Goal: Use online tool/utility: Use online tool/utility

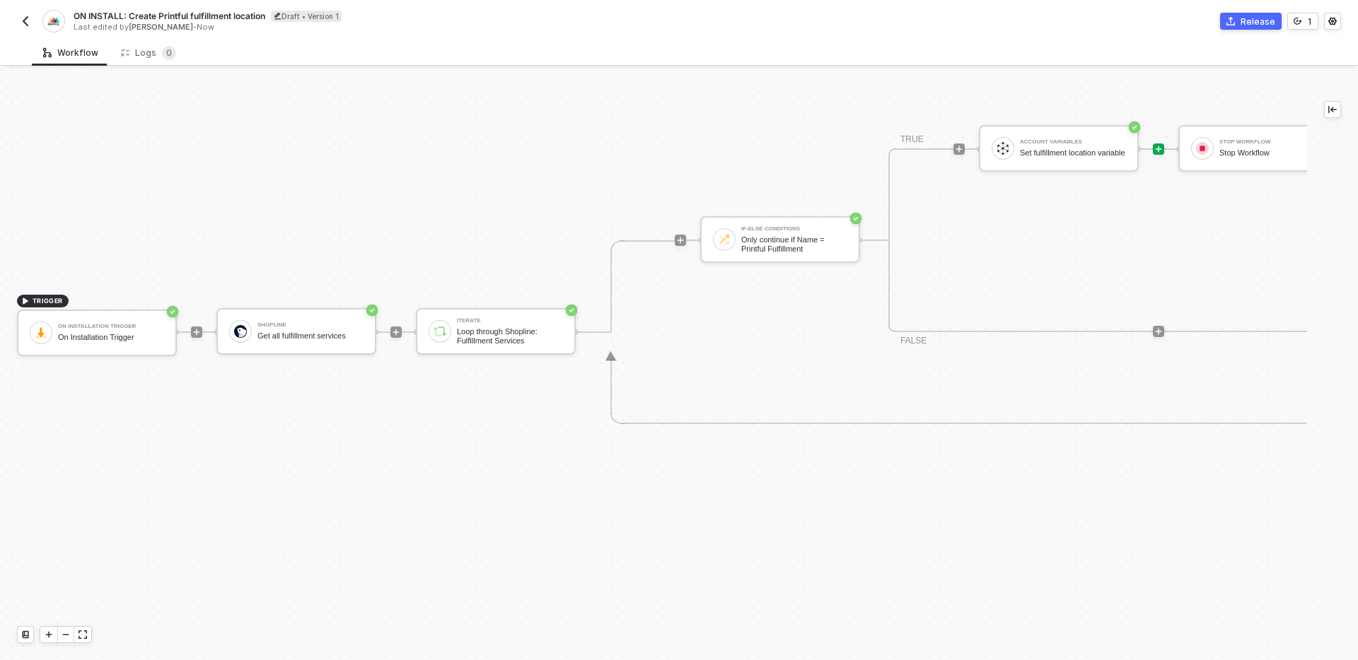
scroll to position [433, 0]
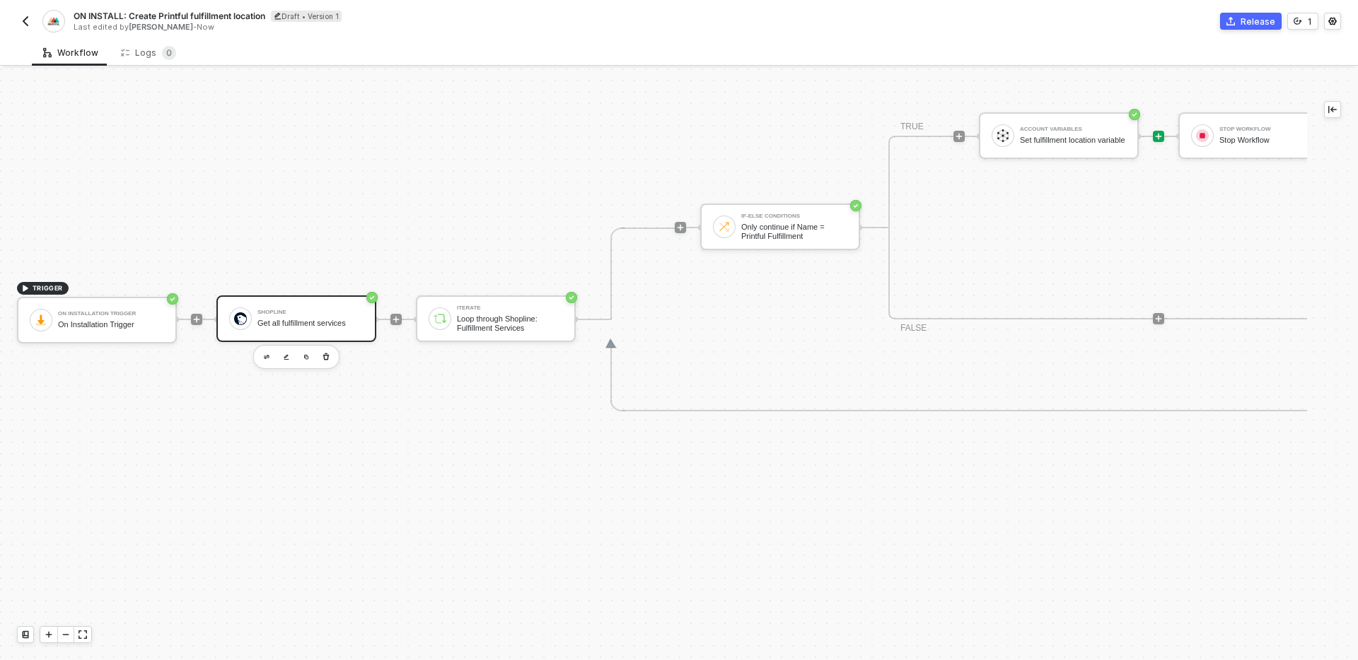
click at [317, 315] on div "Shopline Get all fulfillment services" at bounding box center [310, 318] width 106 height 27
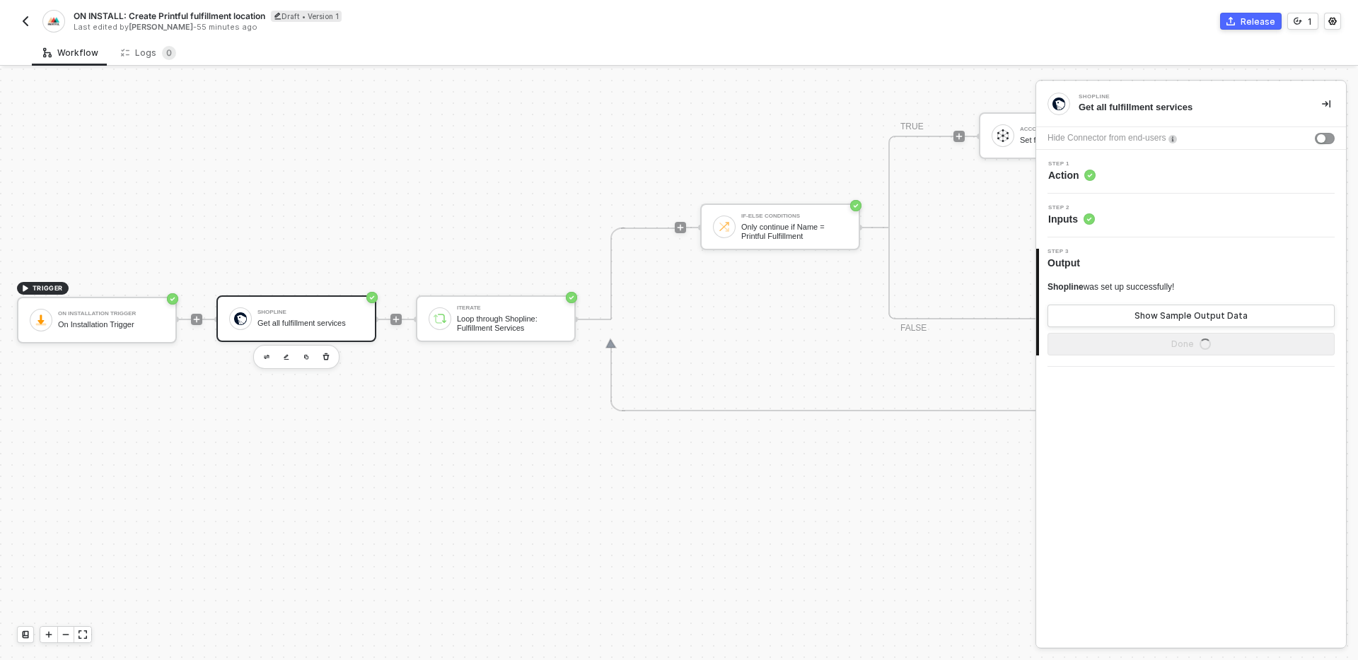
click at [1139, 171] on div "Step 1 Action" at bounding box center [1193, 171] width 306 height 21
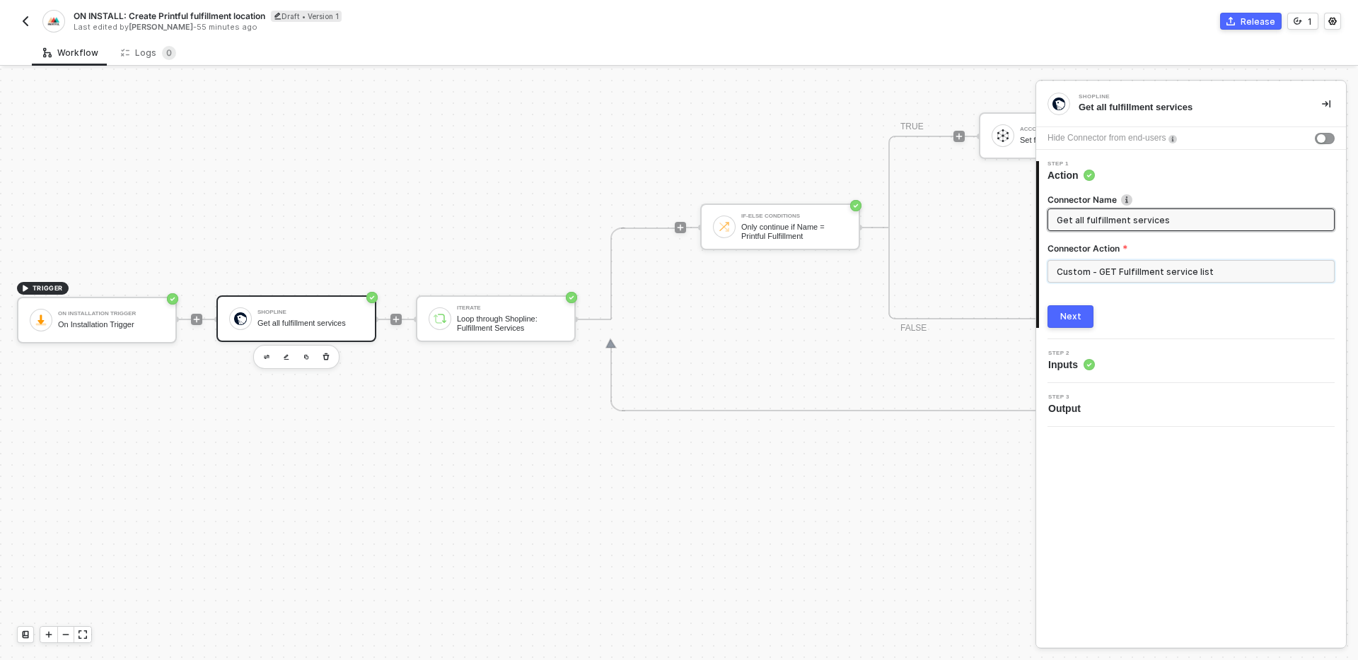
click at [1107, 263] on input "Custom - GET Fulfillment service list" at bounding box center [1190, 271] width 287 height 23
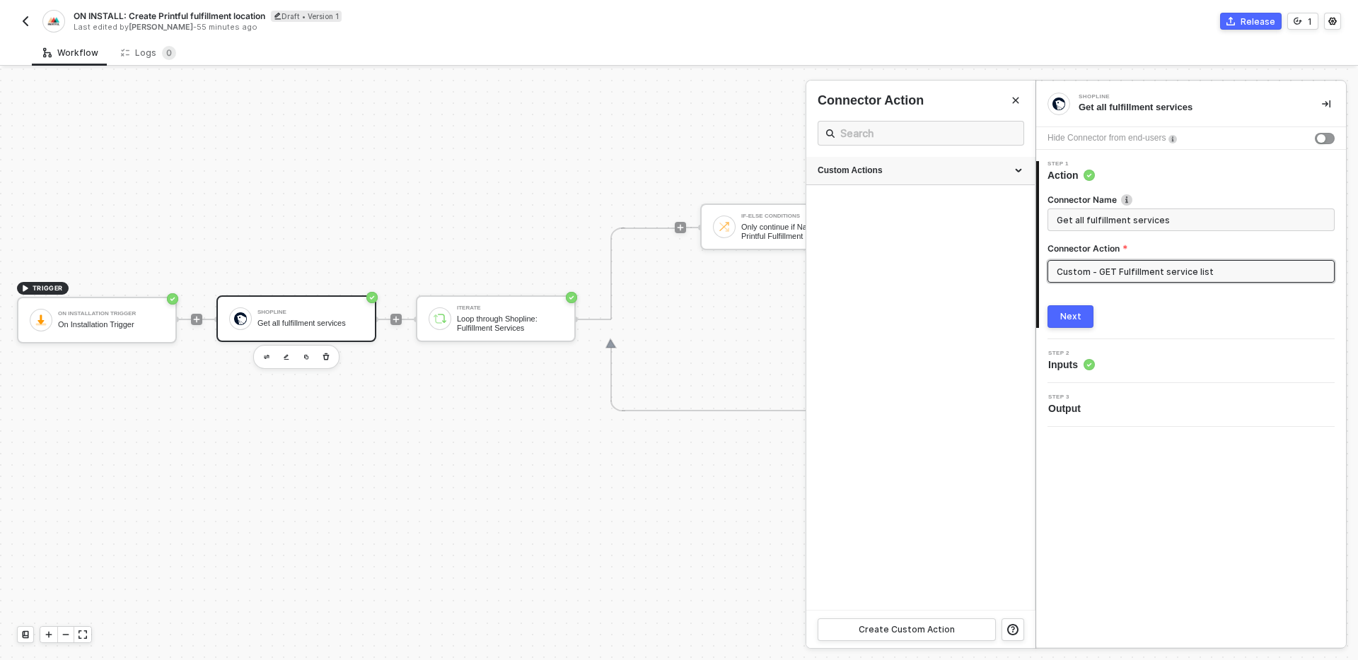
click at [909, 173] on div "Custom Actions" at bounding box center [920, 171] width 206 height 12
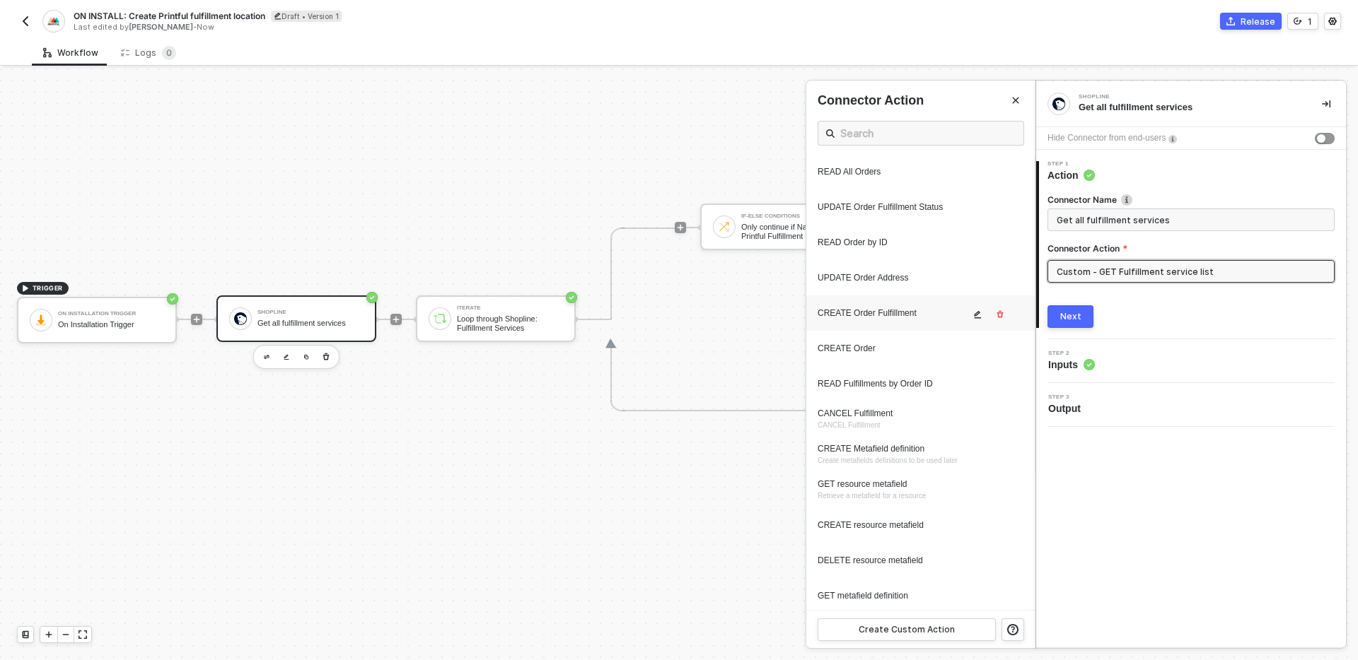
scroll to position [247, 0]
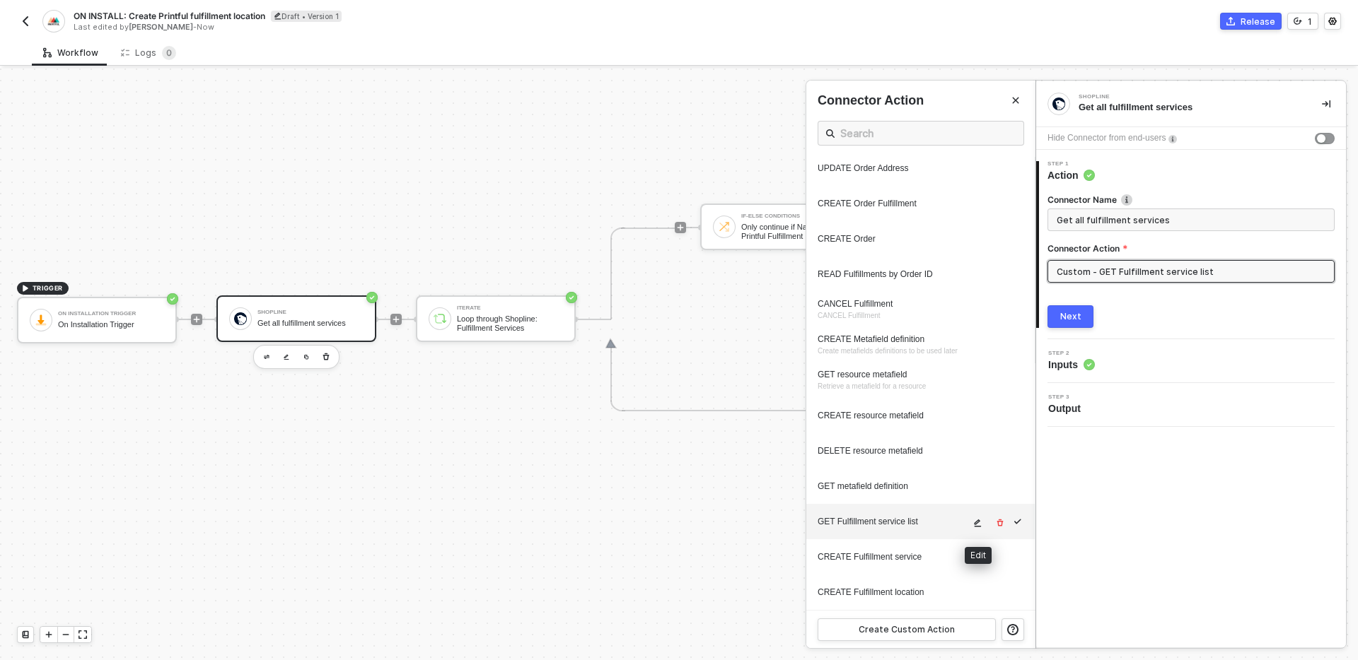
click at [980, 525] on icon "icon-edit" at bounding box center [977, 523] width 8 height 8
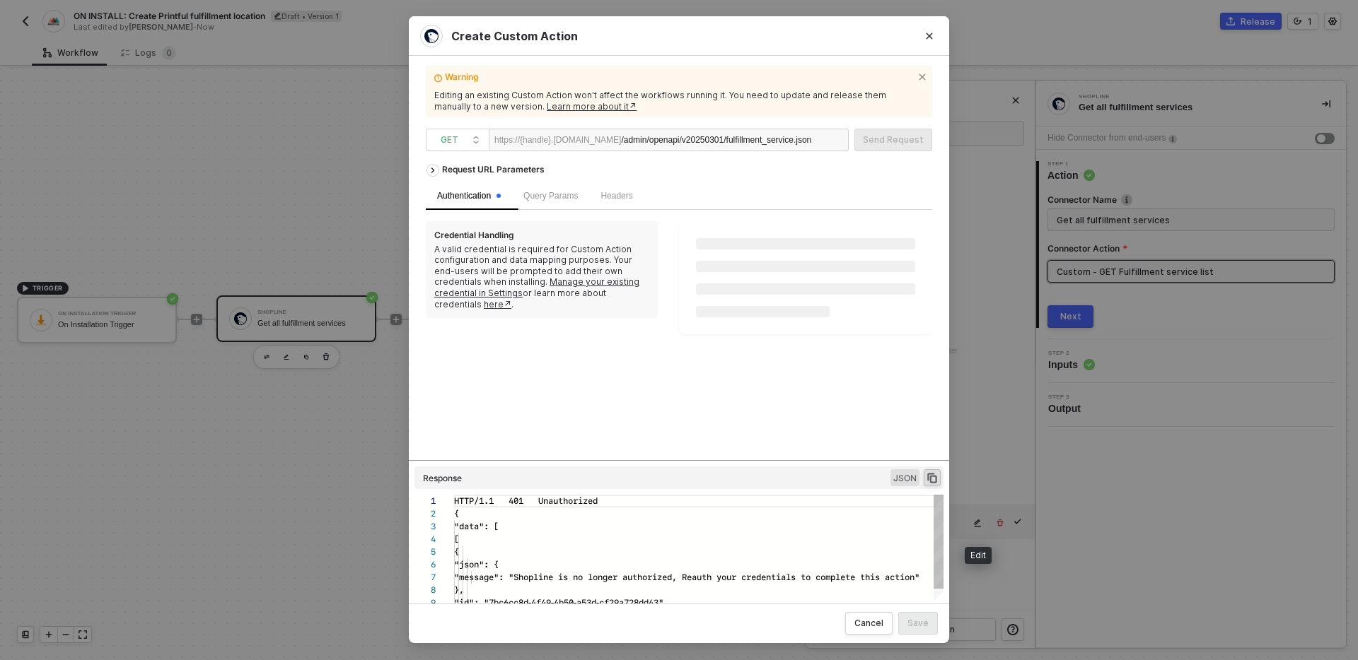
scroll to position [127, 0]
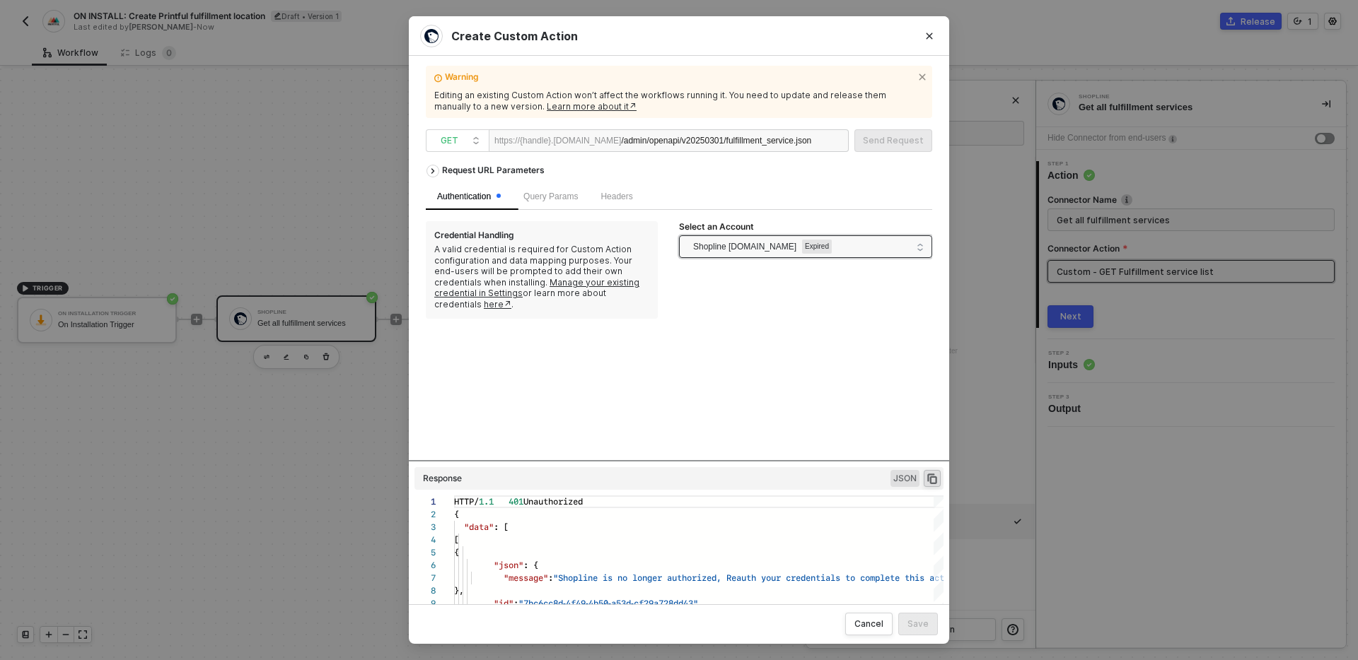
click at [783, 250] on span "Shopline testcs.myshopline.com" at bounding box center [744, 246] width 103 height 21
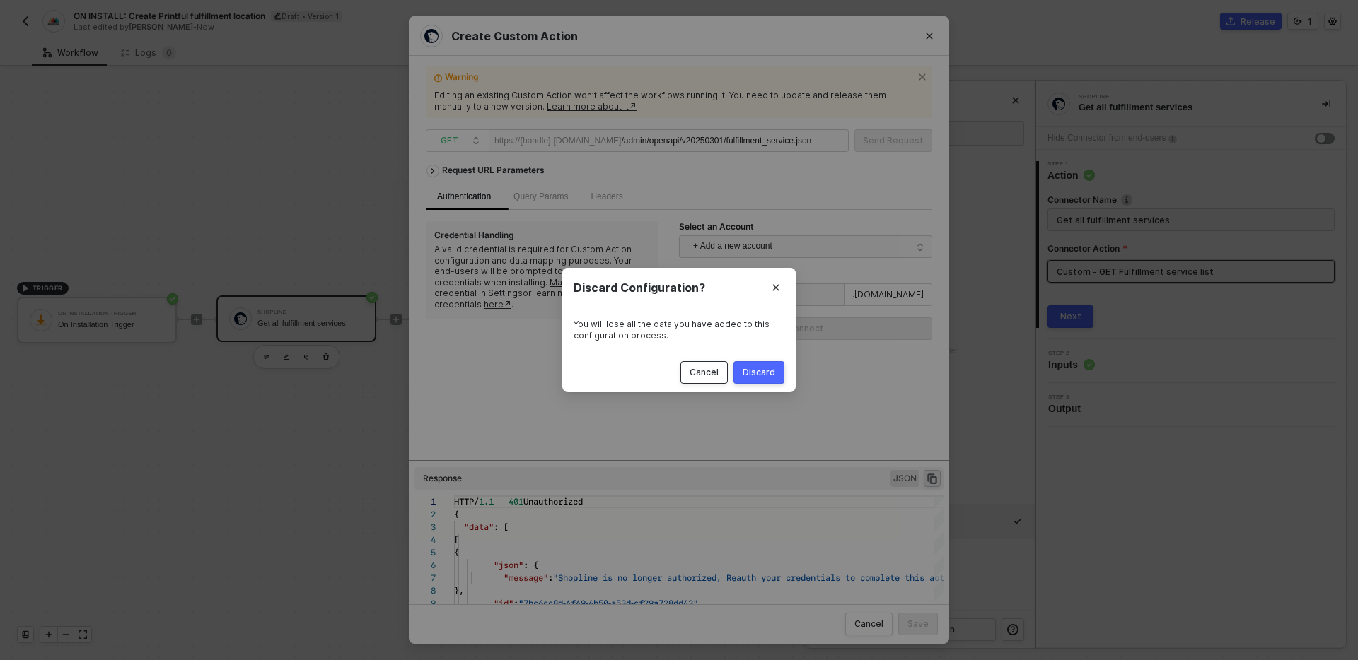
click at [710, 371] on div "Cancel" at bounding box center [703, 372] width 29 height 11
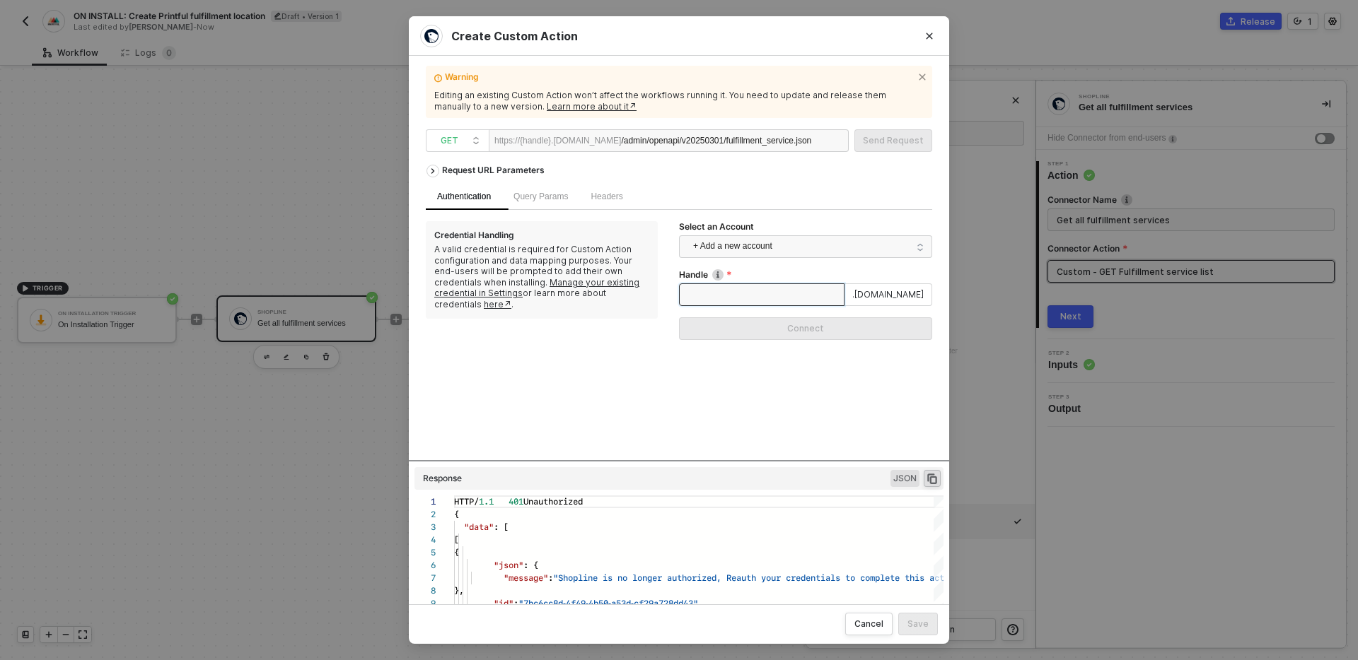
click at [749, 291] on input "Handle" at bounding box center [761, 295] width 165 height 23
type input "testcs"
click at [764, 322] on button "Connect" at bounding box center [805, 329] width 253 height 23
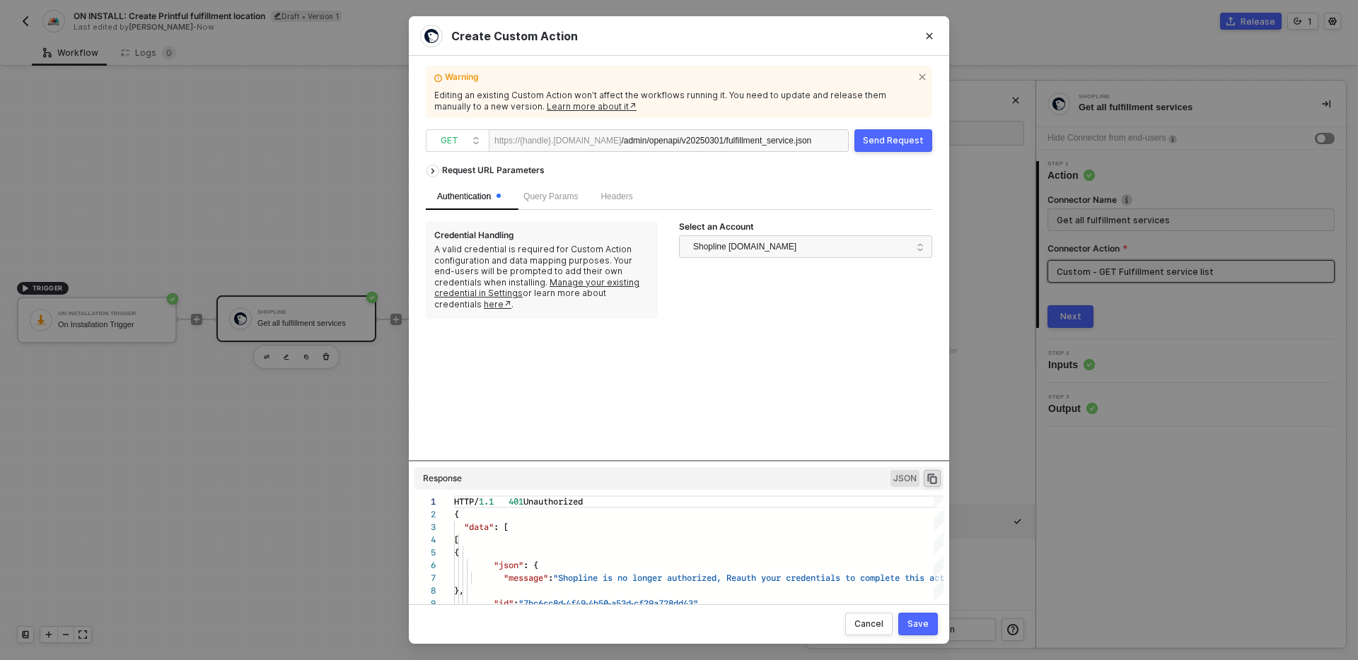
click at [897, 142] on div "Send Request" at bounding box center [893, 140] width 61 height 11
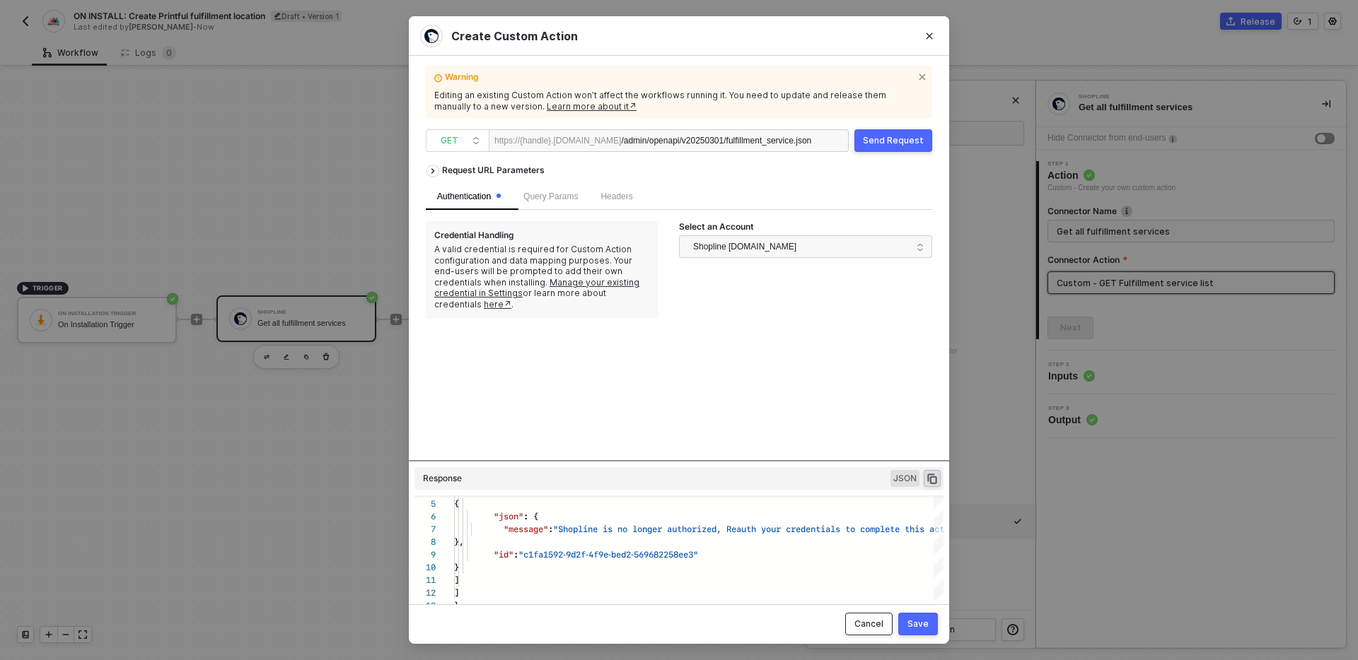
click at [872, 622] on div "Cancel" at bounding box center [868, 624] width 29 height 11
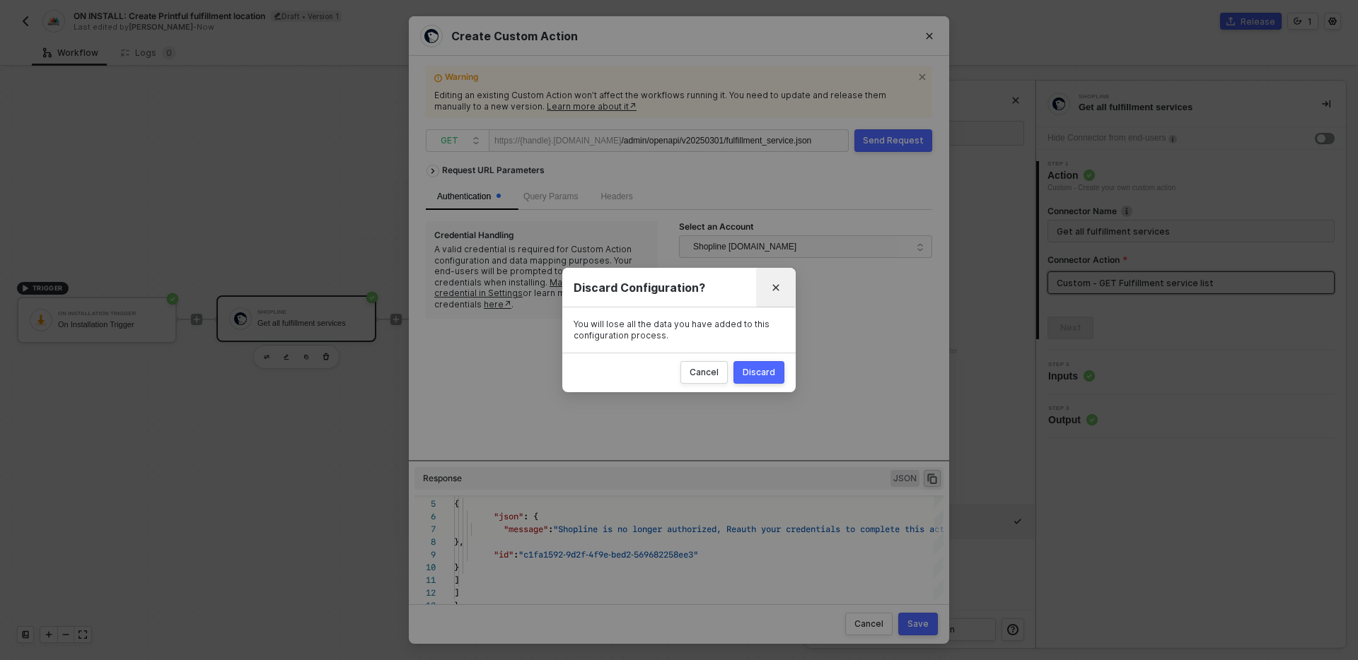
click at [772, 293] on button "Close" at bounding box center [775, 288] width 23 height 23
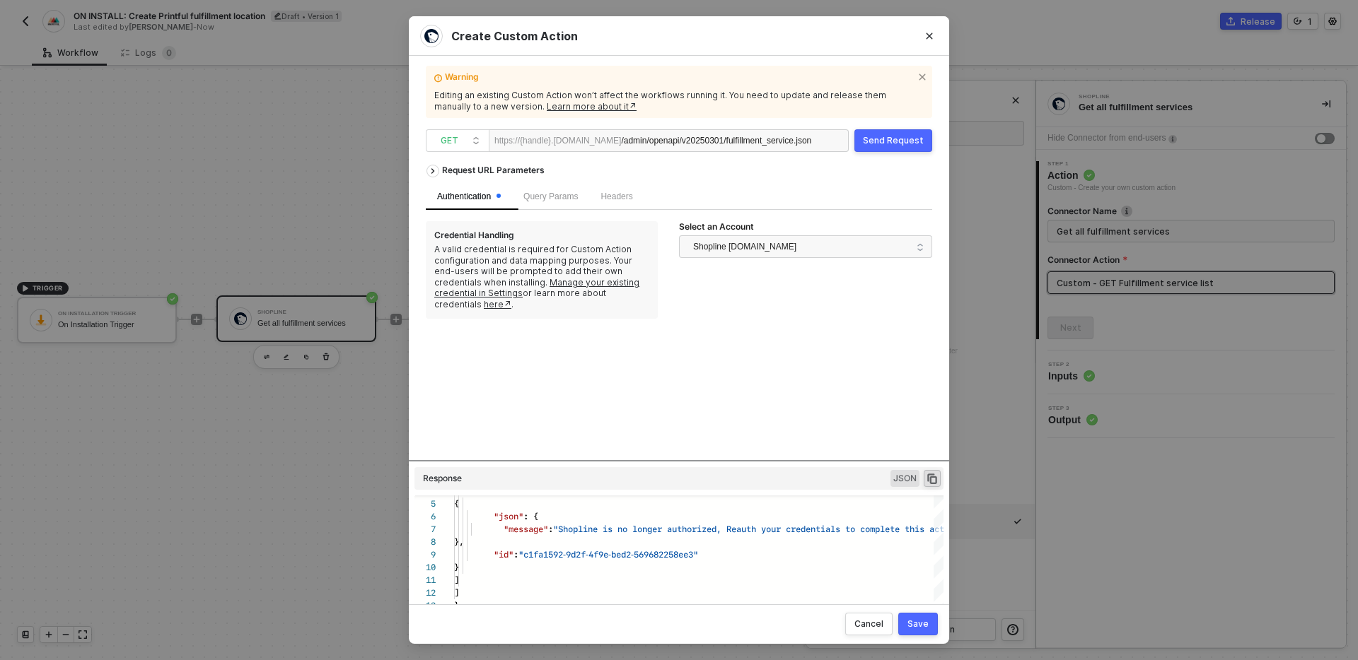
click at [757, 359] on div "Request URL Parameters Authentication Query Params Headers Credential Handling …" at bounding box center [679, 309] width 506 height 303
click at [833, 622] on div "Cancel Save" at bounding box center [679, 625] width 540 height 40
click at [812, 627] on div "Cancel Save" at bounding box center [679, 625] width 540 height 40
click at [756, 393] on div "Request URL Parameters Authentication Query Params Headers Credential Handling …" at bounding box center [679, 309] width 506 height 303
click at [653, 323] on div "Request URL Parameters Authentication Query Params Headers Credential Handling …" at bounding box center [679, 309] width 506 height 303
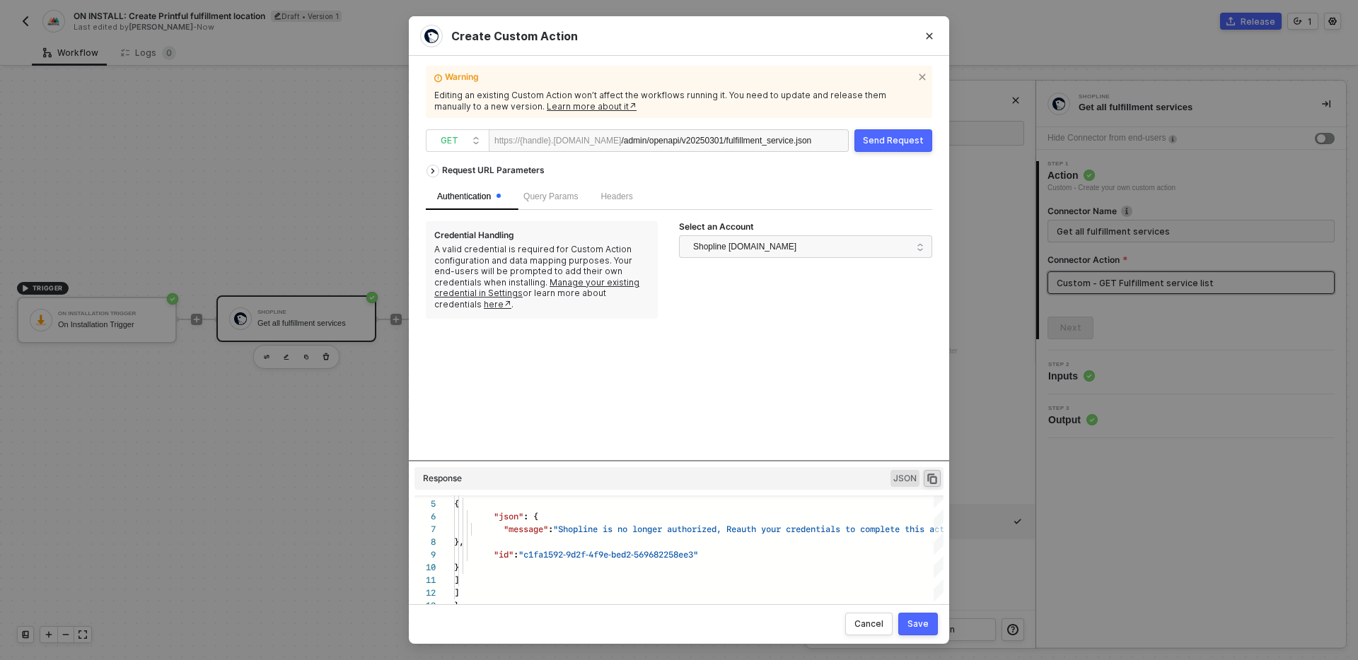
click at [747, 283] on div "Select an Account Shopline testcs.myshopline.com" at bounding box center [805, 269] width 253 height 97
click at [737, 397] on div "Request URL Parameters Authentication Query Params Headers Credential Handling …" at bounding box center [679, 309] width 506 height 303
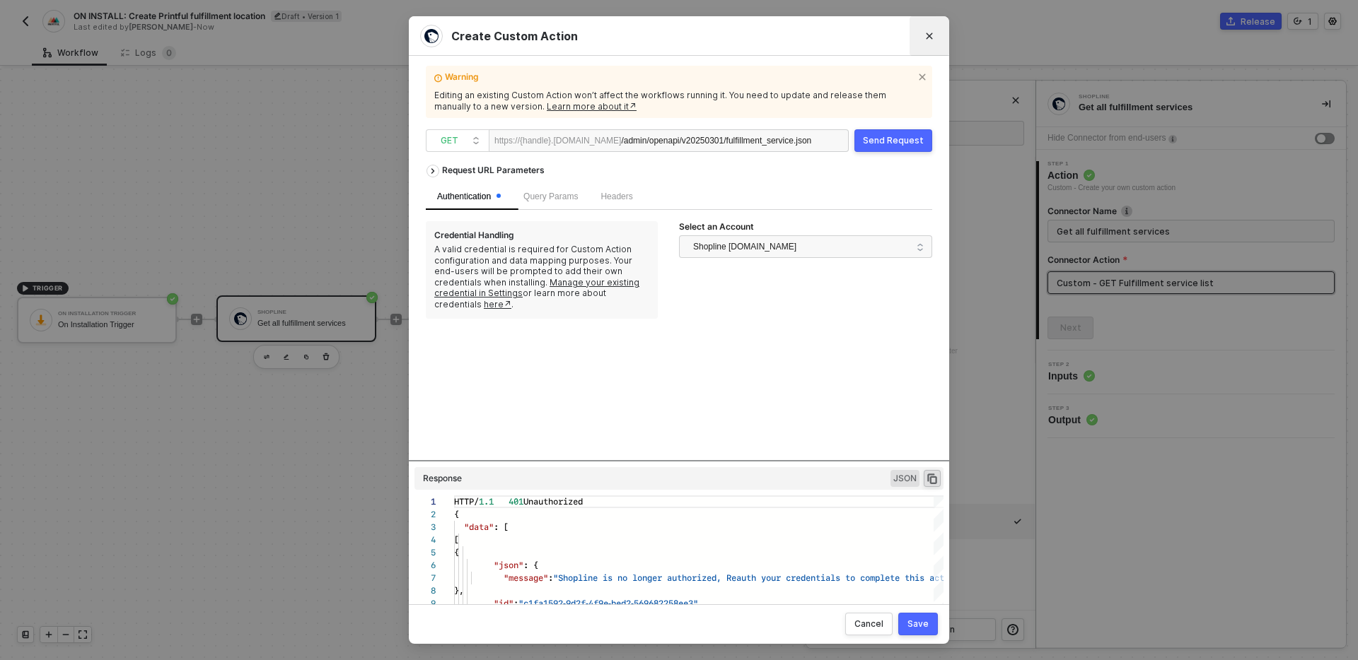
click at [933, 42] on button "Close" at bounding box center [929, 36] width 23 height 23
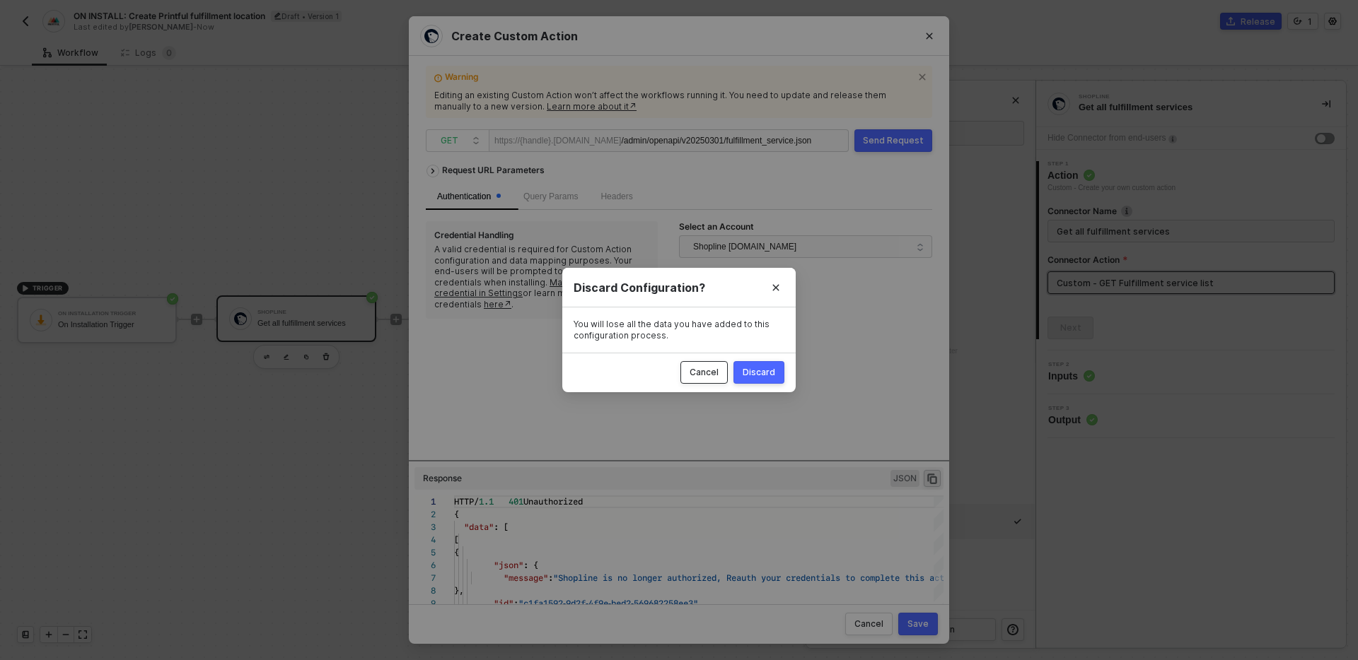
click at [706, 369] on div "Cancel" at bounding box center [703, 372] width 29 height 11
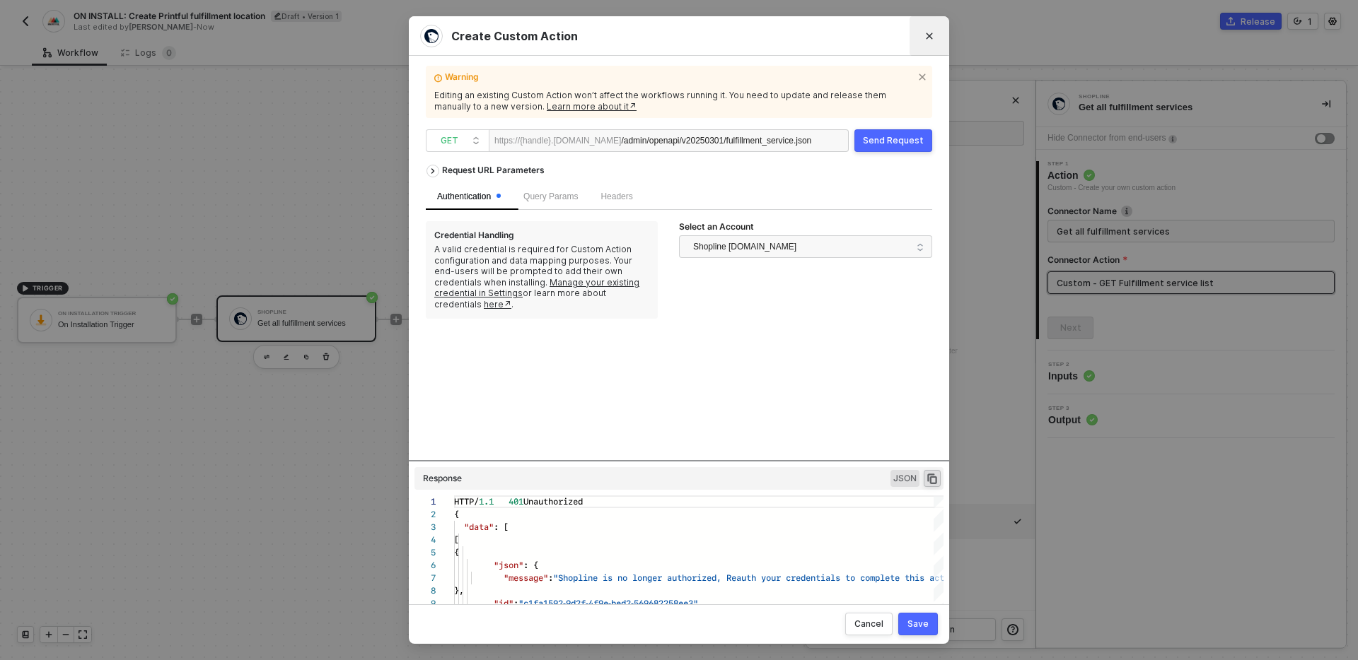
click at [929, 37] on icon "Close" at bounding box center [929, 36] width 8 height 8
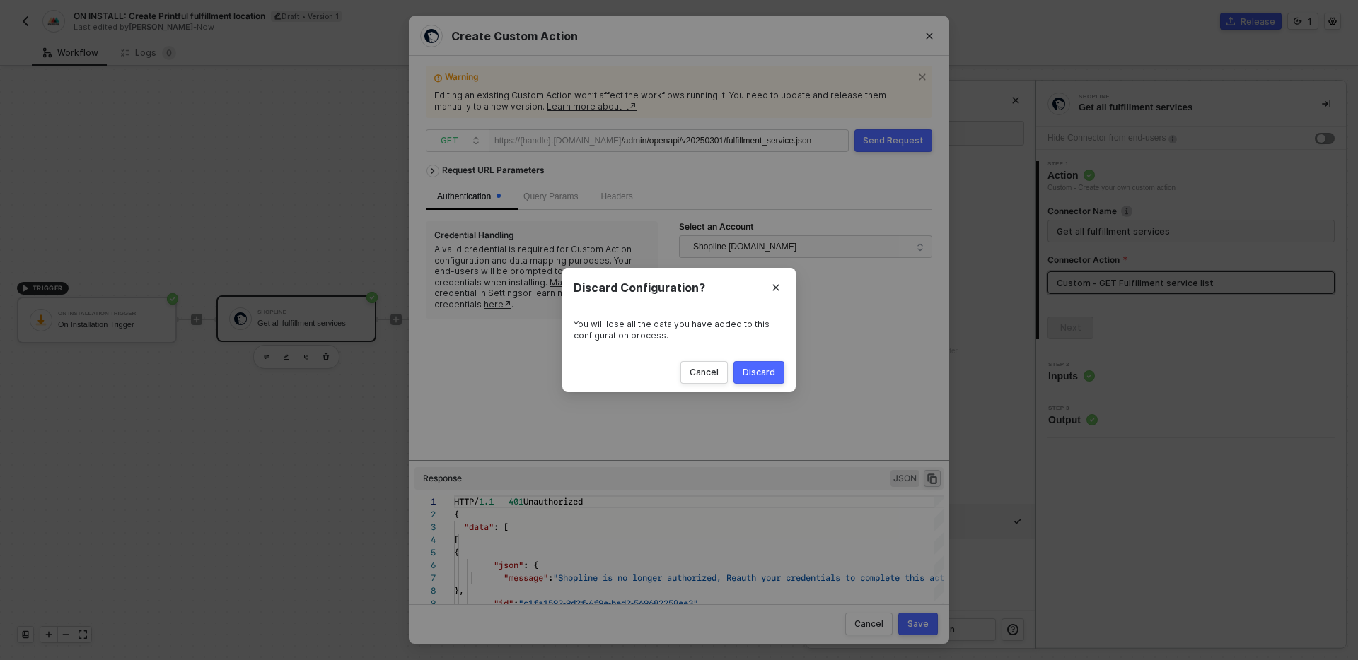
click at [766, 382] on button "Discard" at bounding box center [758, 372] width 51 height 23
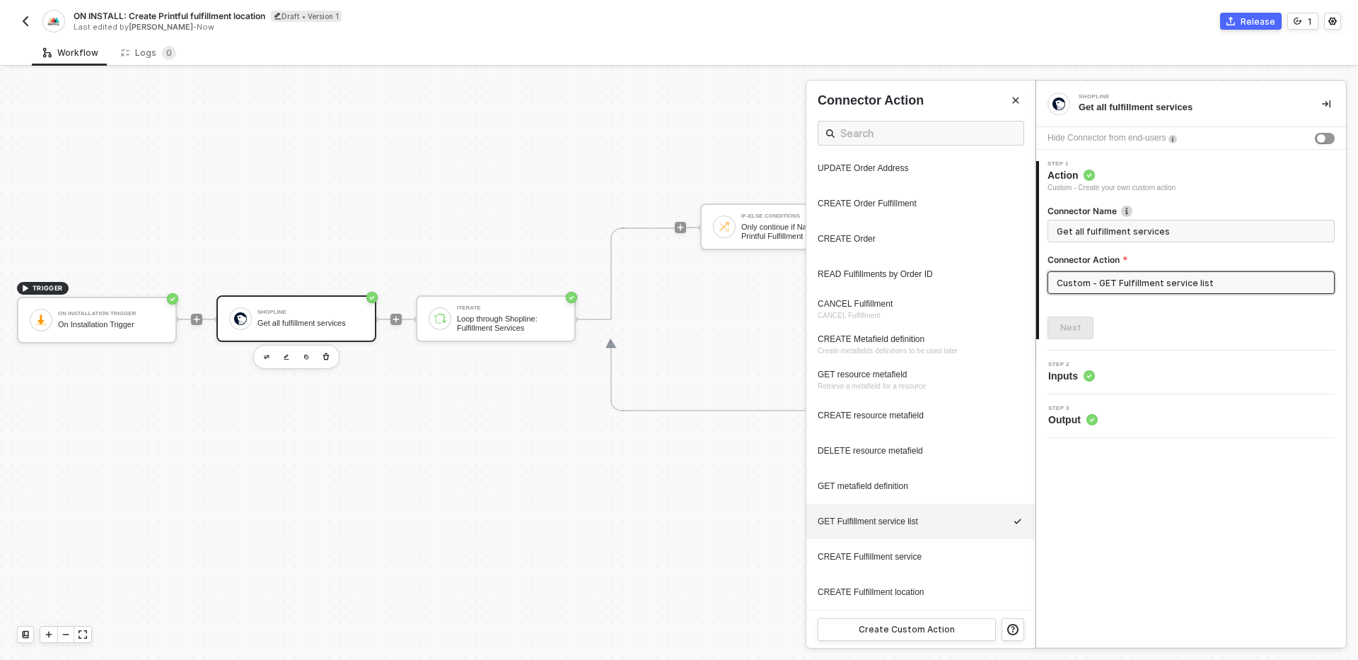
click at [628, 480] on div at bounding box center [679, 365] width 1358 height 592
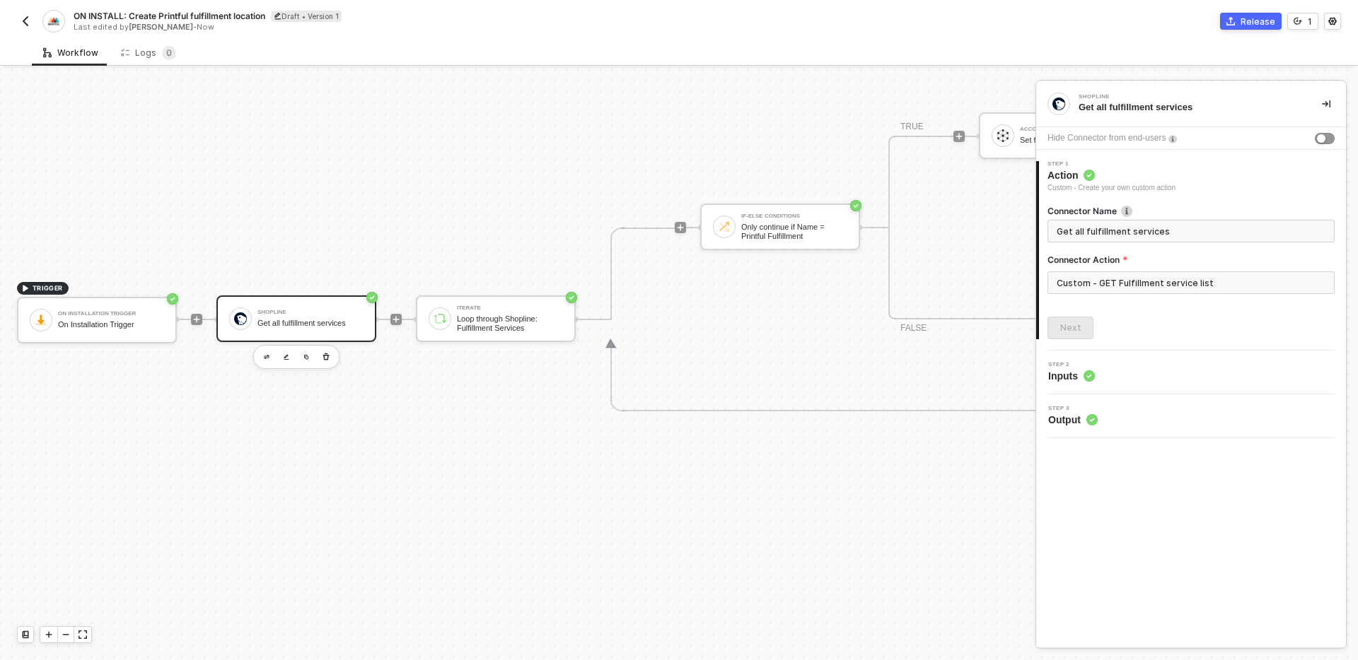
click at [21, 18] on img "button" at bounding box center [25, 21] width 11 height 11
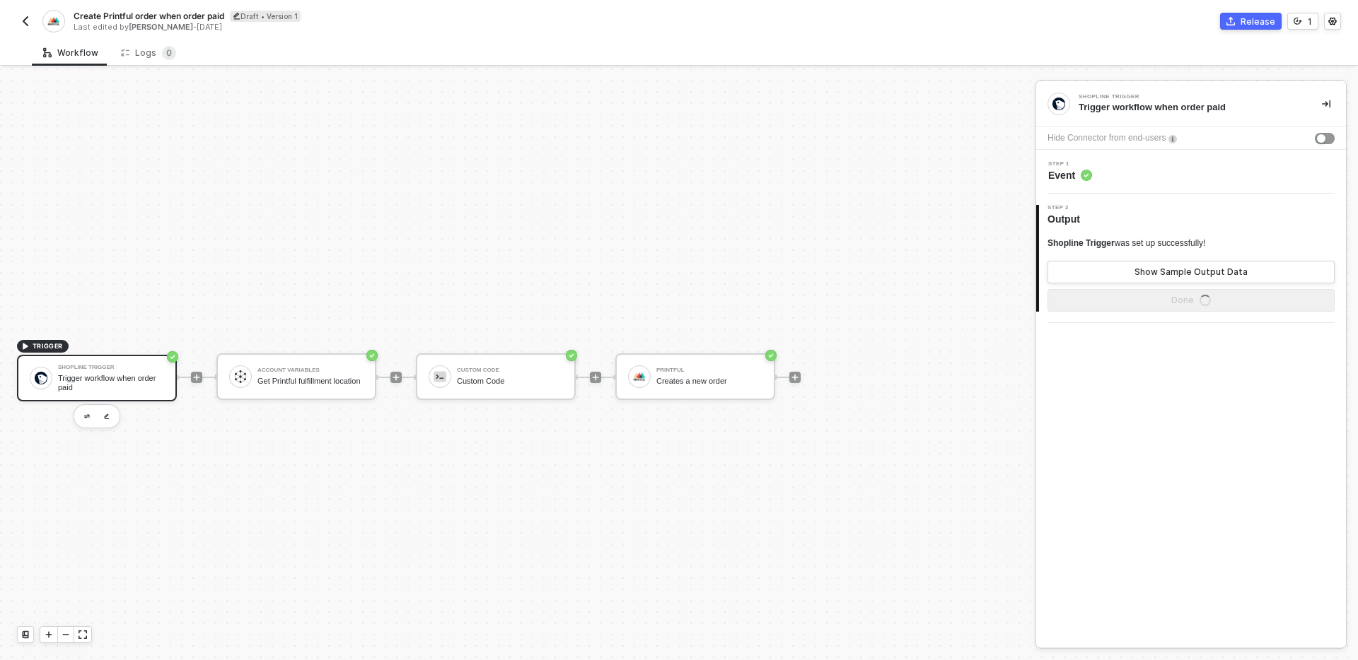
scroll to position [26, 0]
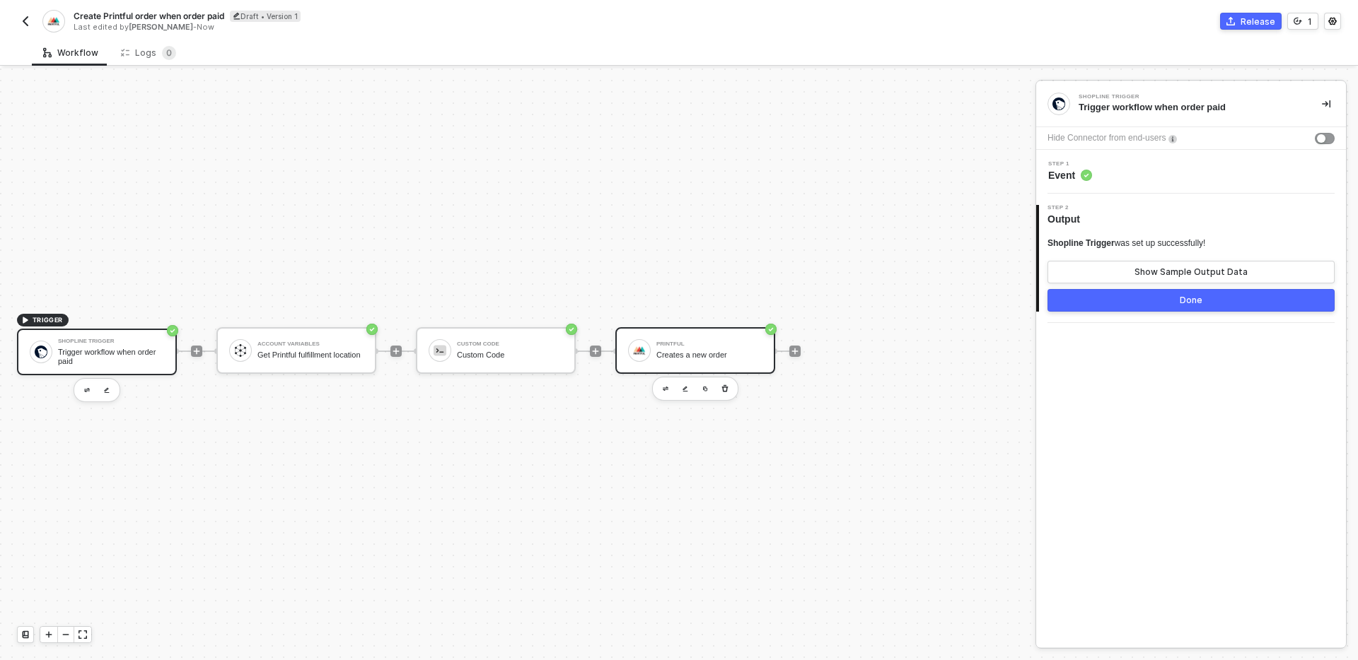
click at [704, 355] on div "Creates a new order" at bounding box center [709, 355] width 106 height 9
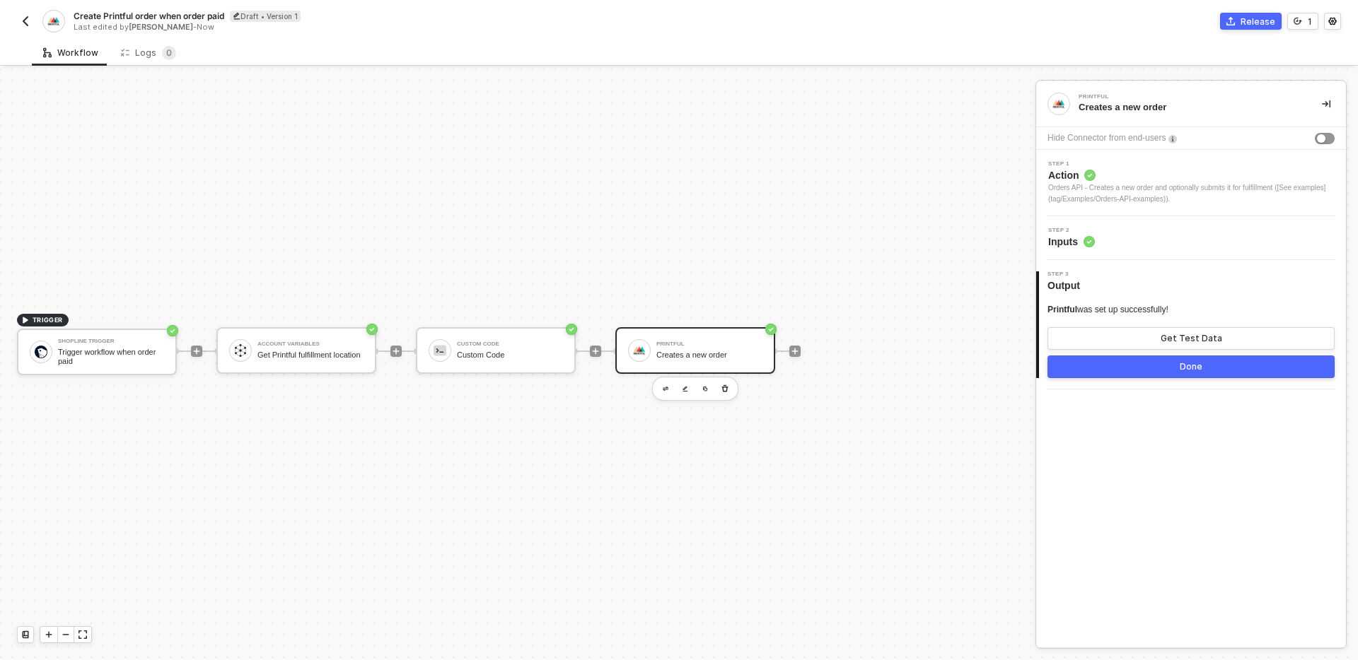
click at [1122, 235] on div "Step 2 Inputs" at bounding box center [1193, 238] width 306 height 21
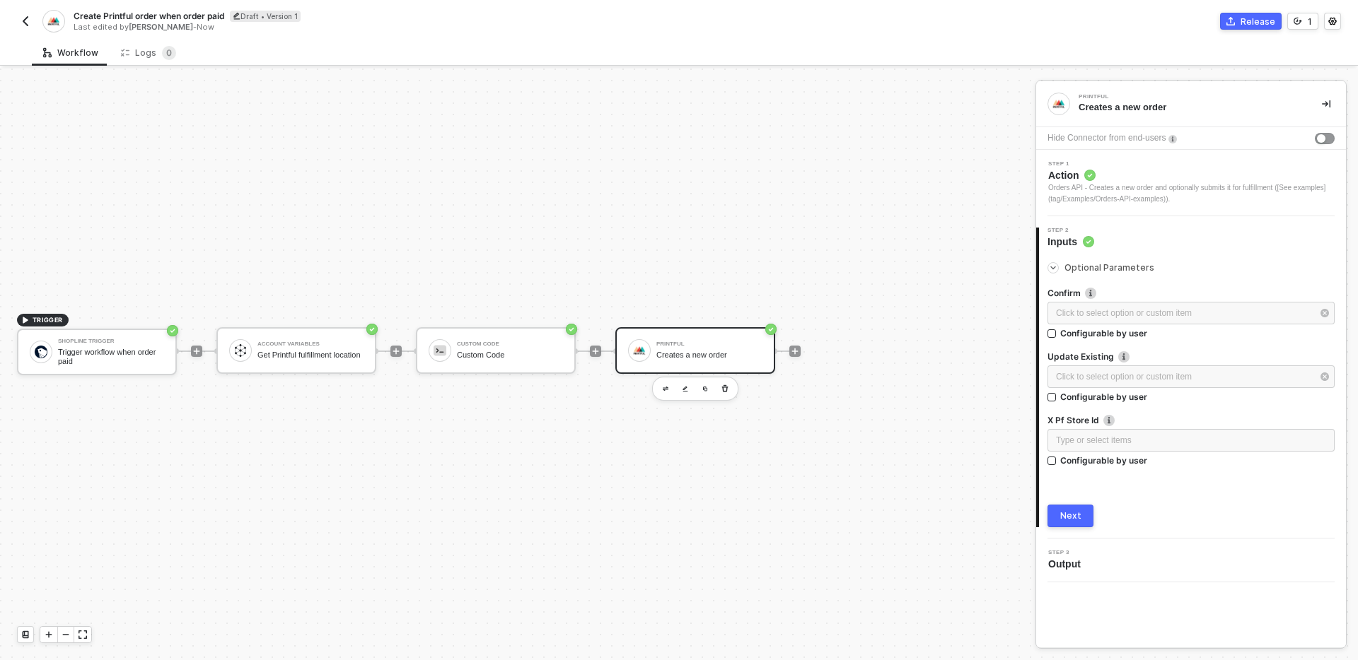
click at [861, 445] on div "TRIGGER Shopline Trigger Trigger workflow when order paid Account Variables Get…" at bounding box center [514, 351] width 1028 height 618
click at [866, 392] on div at bounding box center [795, 351] width 188 height 110
click at [779, 471] on div "TRIGGER Shopline Trigger Trigger workflow when order paid Account Variables Get…" at bounding box center [514, 351] width 1028 height 618
click at [25, 23] on img "button" at bounding box center [25, 21] width 11 height 11
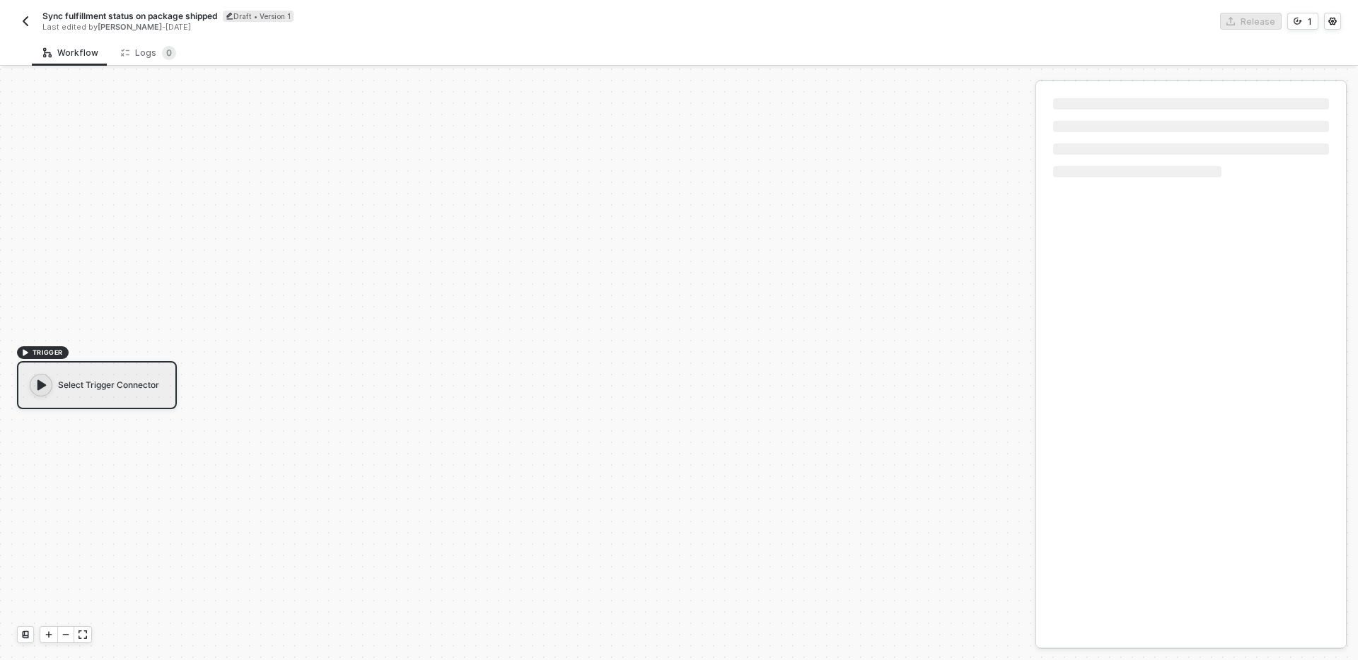
scroll to position [26, 0]
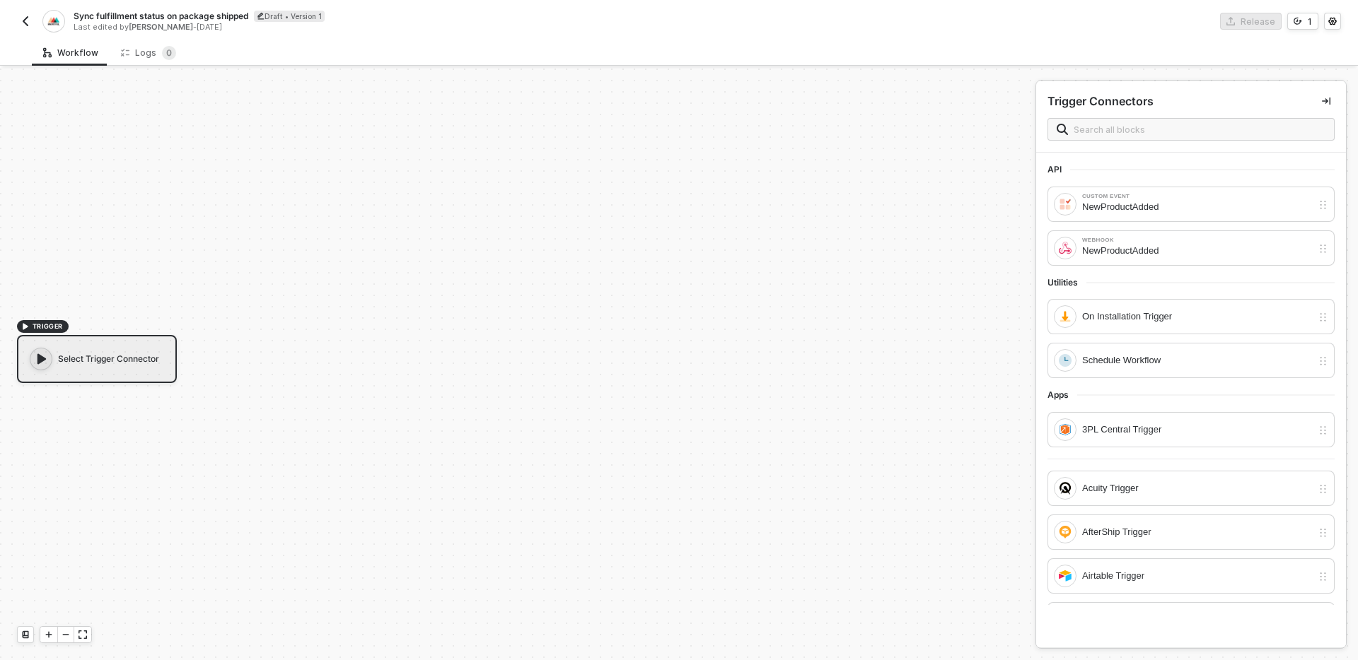
click at [552, 348] on div "TRIGGER Select Trigger Connector" at bounding box center [514, 351] width 1028 height 618
click at [692, 325] on div "TRIGGER Select Trigger Connector" at bounding box center [514, 351] width 1028 height 618
